Goal: Find contact information: Find contact information

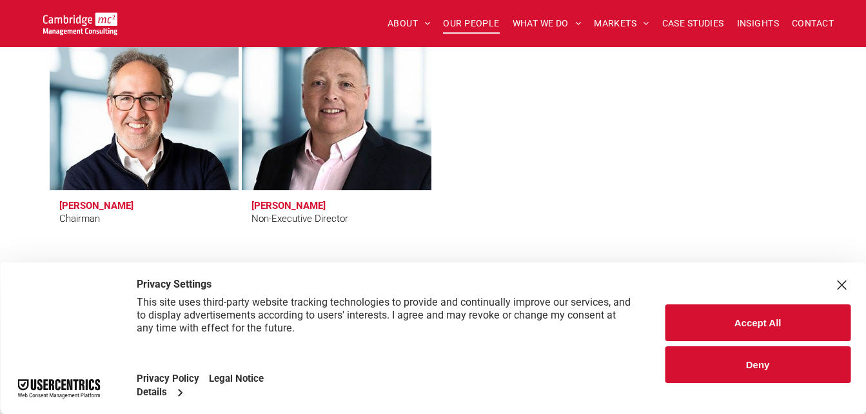
scroll to position [774, 0]
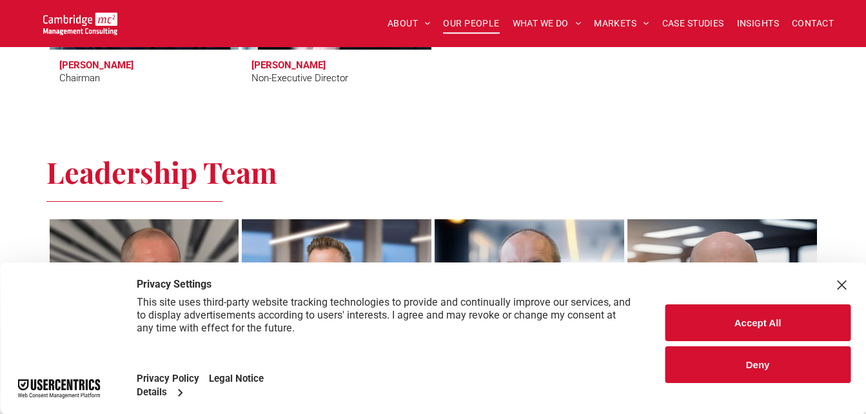
drag, startPoint x: 780, startPoint y: 330, endPoint x: 768, endPoint y: 328, distance: 11.8
click at [780, 330] on button "Accept All" at bounding box center [758, 322] width 186 height 37
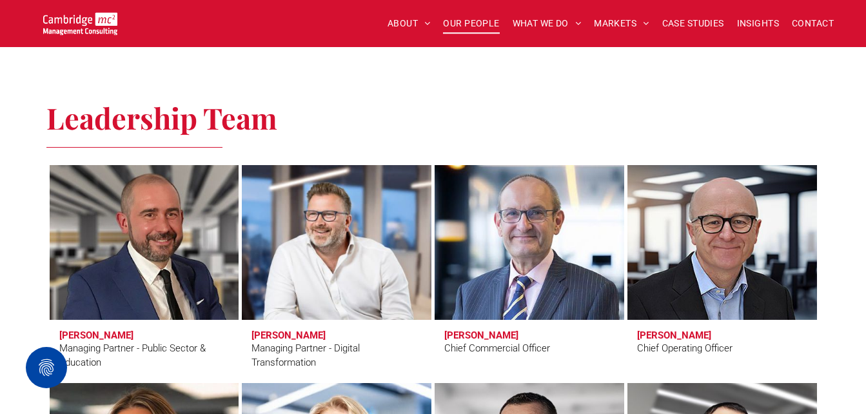
scroll to position [903, 0]
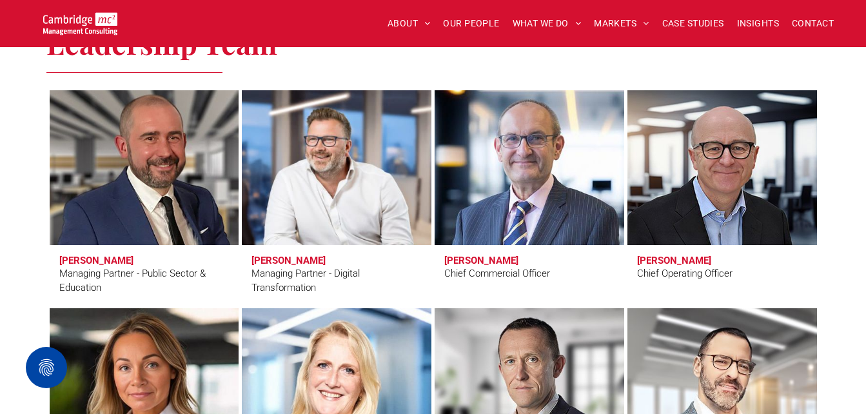
click at [166, 203] on link at bounding box center [144, 168] width 201 height 164
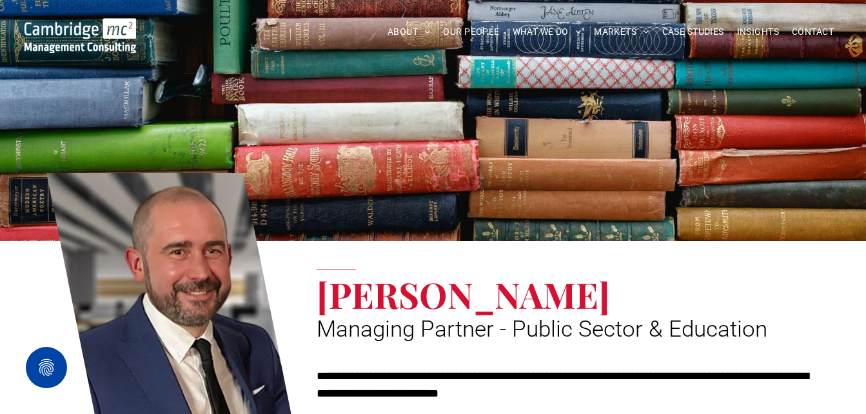
scroll to position [258, 0]
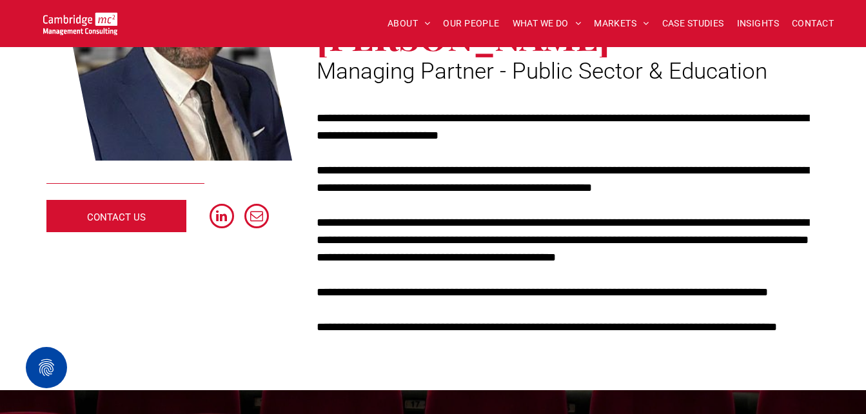
click at [157, 219] on link "CONTACT US" at bounding box center [116, 216] width 140 height 32
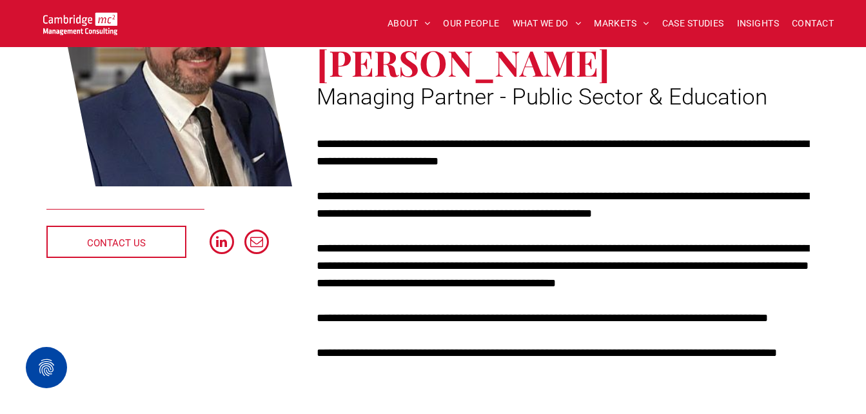
scroll to position [193, 0]
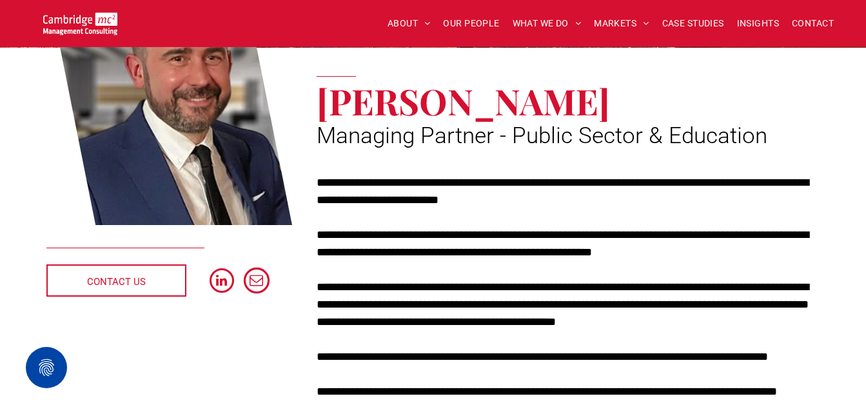
click at [261, 277] on span "email" at bounding box center [257, 281] width 26 height 26
drag, startPoint x: 261, startPoint y: 281, endPoint x: 296, endPoint y: 324, distance: 55.4
click at [296, 324] on div "CONTACT US" at bounding box center [175, 197] width 258 height 453
click at [263, 279] on span "email" at bounding box center [257, 281] width 26 height 26
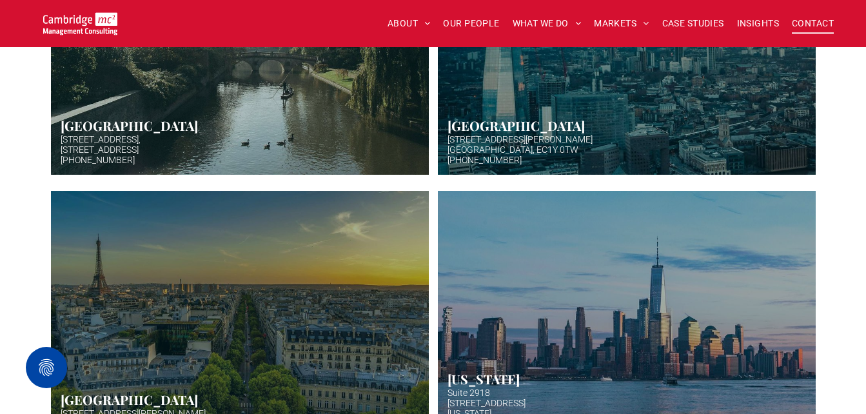
scroll to position [580, 0]
